Goal: Information Seeking & Learning: Learn about a topic

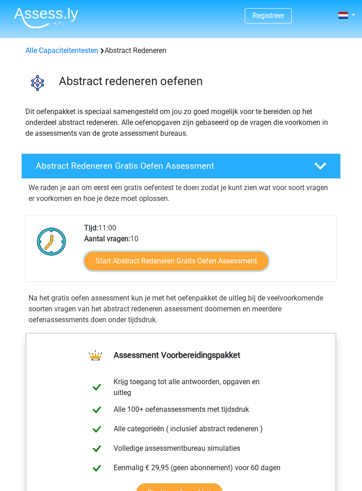
click at [232, 257] on link "Start Abstract Redeneren Gratis Oefen Assessment" at bounding box center [176, 261] width 184 height 19
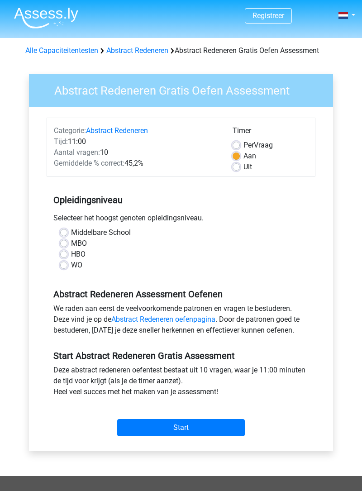
click at [71, 276] on div "Middelbare School MBO HBO WO" at bounding box center [181, 252] width 269 height 51
click at [71, 267] on label "WO" at bounding box center [76, 265] width 11 height 11
click at [63, 267] on input "WO" at bounding box center [63, 264] width 7 height 9
radio input "true"
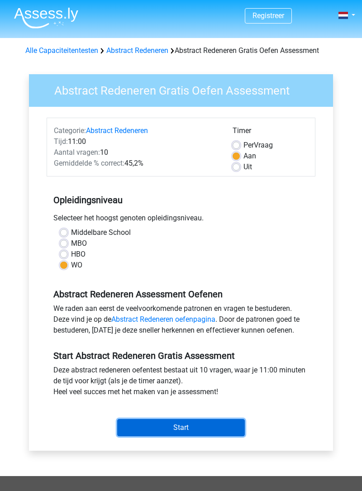
click at [205, 434] on input "Start" at bounding box center [181, 427] width 128 height 17
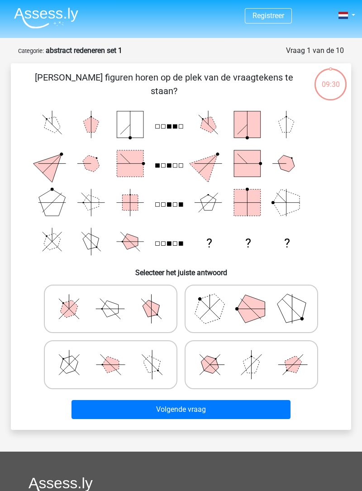
click at [225, 377] on icon at bounding box center [251, 365] width 124 height 42
click at [252, 355] on input "radio" at bounding box center [255, 352] width 6 height 6
radio input "true"
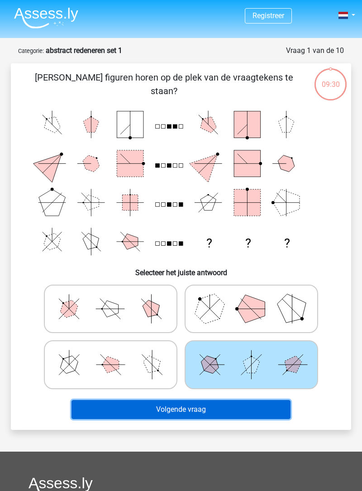
click at [219, 415] on button "Volgende vraag" at bounding box center [181, 409] width 219 height 19
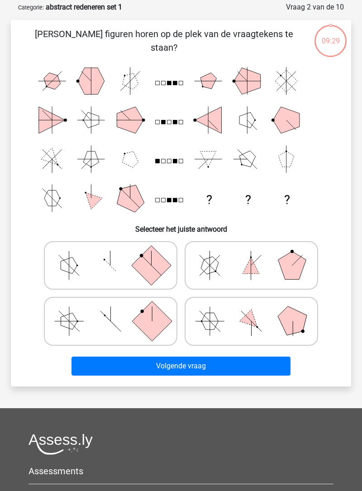
scroll to position [45, 0]
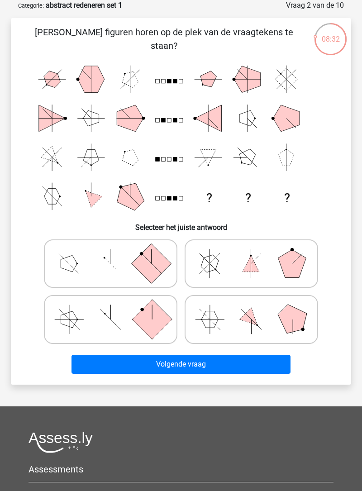
click at [250, 325] on icon at bounding box center [251, 320] width 124 height 42
click at [252, 310] on input "radio" at bounding box center [255, 307] width 6 height 6
radio input "true"
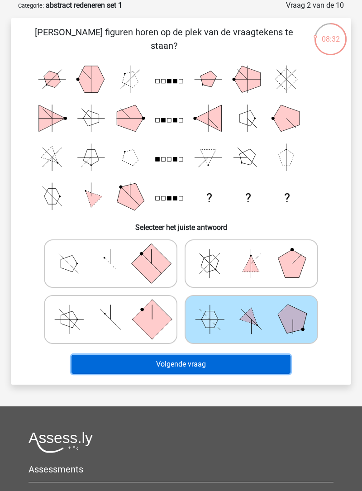
click at [232, 362] on button "Volgende vraag" at bounding box center [181, 364] width 219 height 19
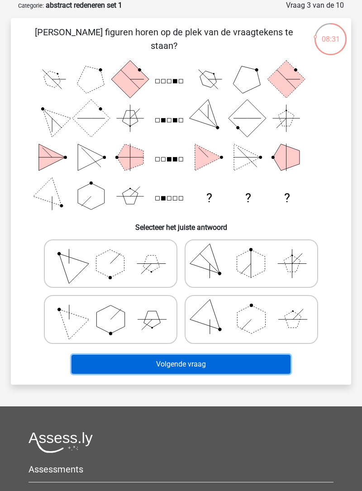
click at [240, 366] on button "Volgende vraag" at bounding box center [181, 364] width 219 height 19
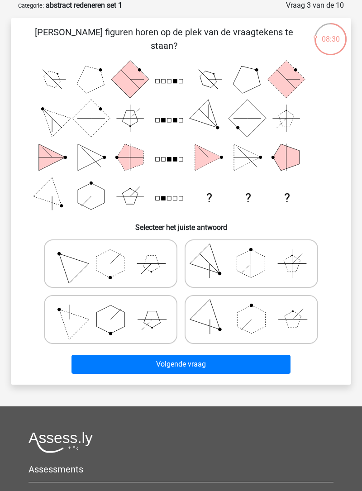
click at [274, 256] on icon at bounding box center [251, 264] width 124 height 42
click at [257, 254] on input "radio" at bounding box center [255, 251] width 6 height 6
radio input "true"
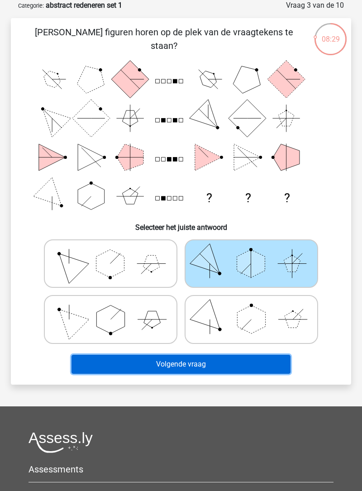
click at [238, 366] on button "Volgende vraag" at bounding box center [181, 364] width 219 height 19
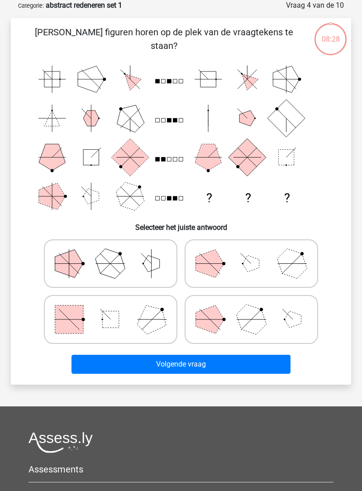
click at [278, 269] on icon at bounding box center [251, 264] width 124 height 42
click at [257, 254] on input "radio" at bounding box center [255, 251] width 6 height 6
radio input "true"
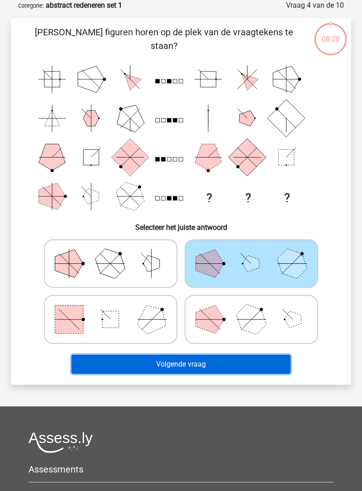
click at [234, 372] on button "Volgende vraag" at bounding box center [181, 364] width 219 height 19
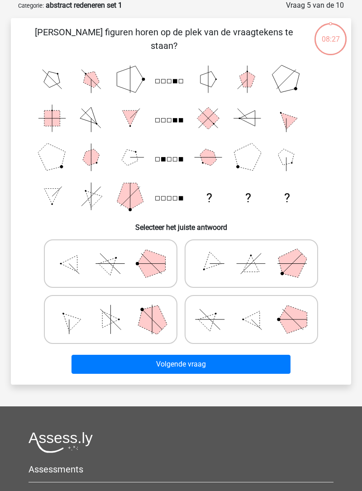
click at [276, 323] on icon at bounding box center [251, 320] width 124 height 42
click at [257, 310] on input "radio" at bounding box center [255, 307] width 6 height 6
radio input "true"
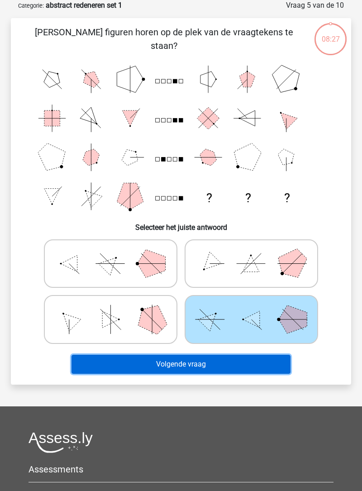
click at [245, 363] on button "Volgende vraag" at bounding box center [181, 364] width 219 height 19
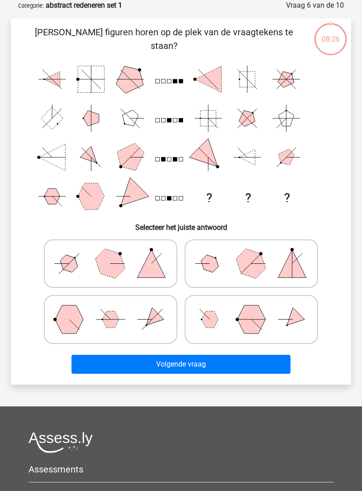
click at [266, 265] on icon at bounding box center [251, 264] width 124 height 42
click at [257, 254] on input "radio" at bounding box center [255, 251] width 6 height 6
radio input "true"
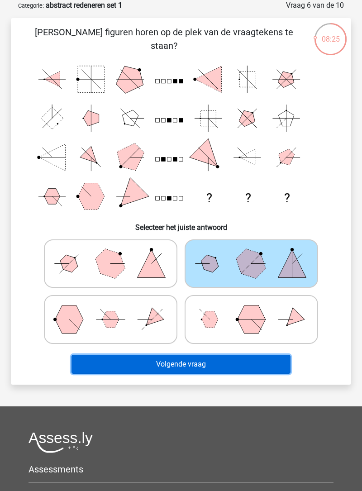
click at [231, 372] on button "Volgende vraag" at bounding box center [181, 364] width 219 height 19
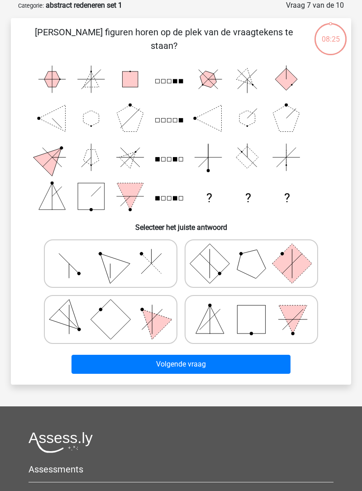
click at [265, 321] on rect at bounding box center [251, 319] width 28 height 28
click at [257, 310] on input "radio" at bounding box center [255, 307] width 6 height 6
radio input "true"
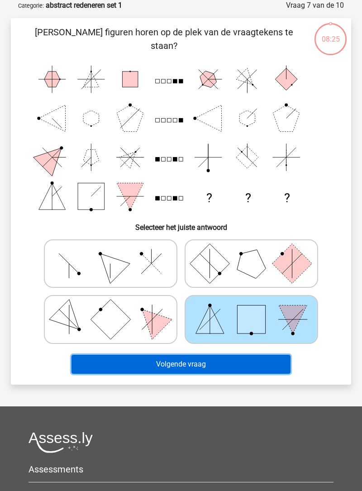
click at [234, 373] on button "Volgende vraag" at bounding box center [181, 364] width 219 height 19
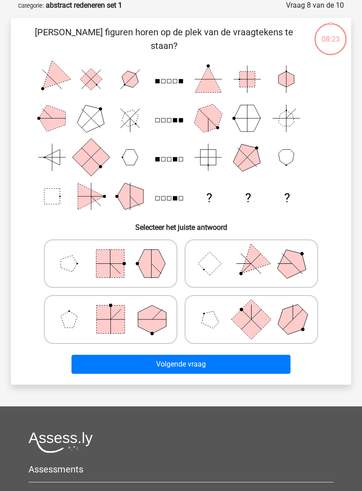
click at [281, 319] on polygon at bounding box center [293, 320] width 40 height 40
click at [257, 310] on input "radio" at bounding box center [255, 307] width 6 height 6
radio input "true"
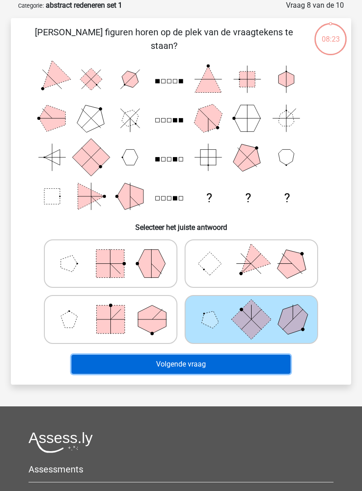
click at [250, 361] on button "Volgende vraag" at bounding box center [181, 364] width 219 height 19
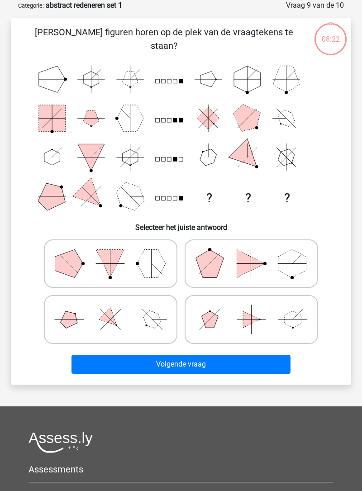
click at [278, 319] on icon at bounding box center [251, 320] width 124 height 42
click at [257, 310] on input "radio" at bounding box center [255, 307] width 6 height 6
radio input "true"
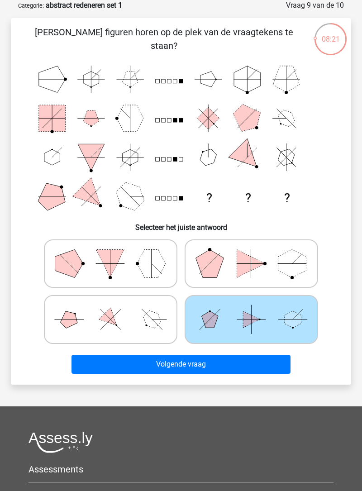
click at [241, 378] on div "Welke figuren horen op de plek van de vraagtekens te staan? ? ? ? Selecteer het…" at bounding box center [181, 201] width 340 height 367
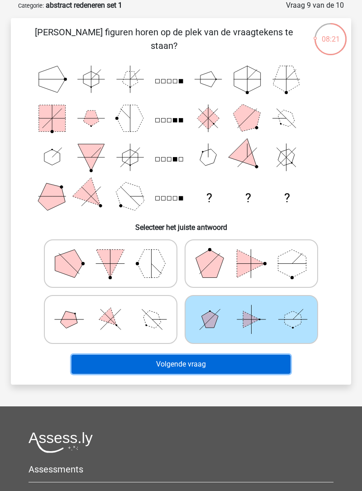
click at [243, 367] on button "Volgende vraag" at bounding box center [181, 364] width 219 height 19
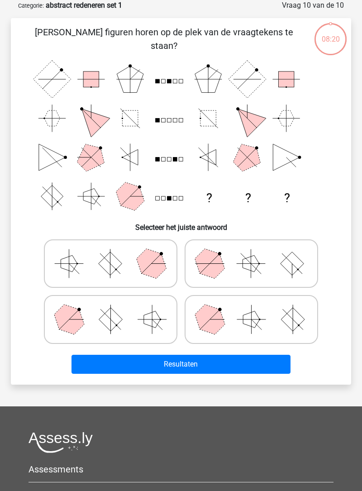
click at [267, 331] on icon at bounding box center [251, 320] width 124 height 42
click at [257, 310] on input "radio" at bounding box center [255, 307] width 6 height 6
radio input "true"
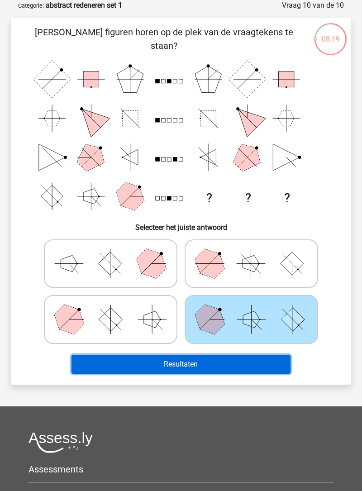
click at [255, 367] on button "Resultaten" at bounding box center [181, 364] width 219 height 19
